Goal: Task Accomplishment & Management: Use online tool/utility

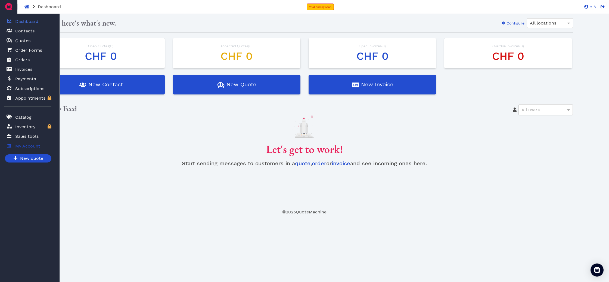
click at [7, 148] on span at bounding box center [9, 145] width 5 height 7
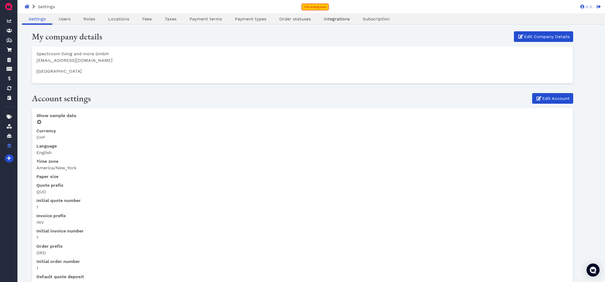
click at [338, 17] on span "Integrations" at bounding box center [337, 18] width 26 height 5
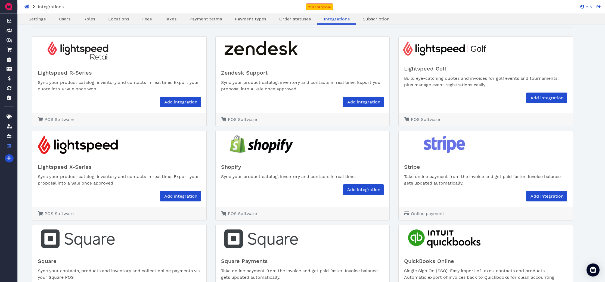
scroll to position [22, 0]
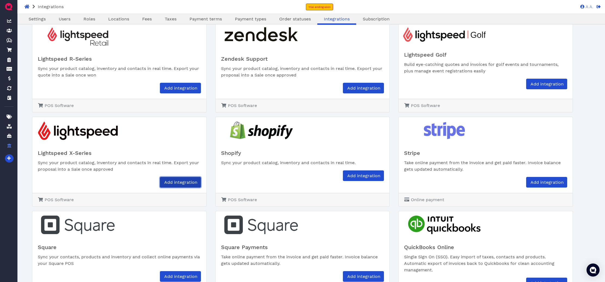
click at [169, 181] on span "Add integration" at bounding box center [180, 181] width 34 height 5
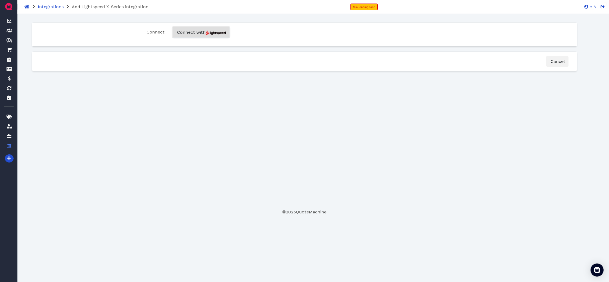
click at [212, 31] on img "button" at bounding box center [216, 32] width 20 height 5
click at [213, 30] on span "Connect with" at bounding box center [201, 32] width 50 height 5
click at [212, 31] on img "button" at bounding box center [216, 32] width 20 height 5
click at [215, 29] on button "Connect with" at bounding box center [201, 32] width 57 height 11
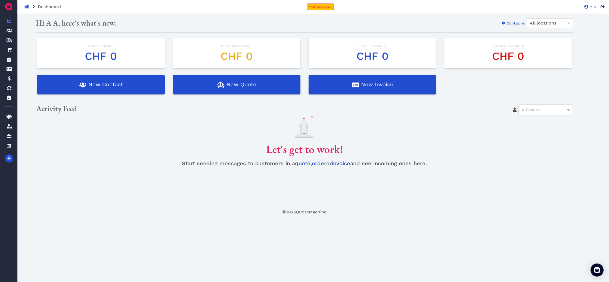
click at [602, 8] on icon at bounding box center [603, 7] width 4 height 4
